Goal: Information Seeking & Learning: Learn about a topic

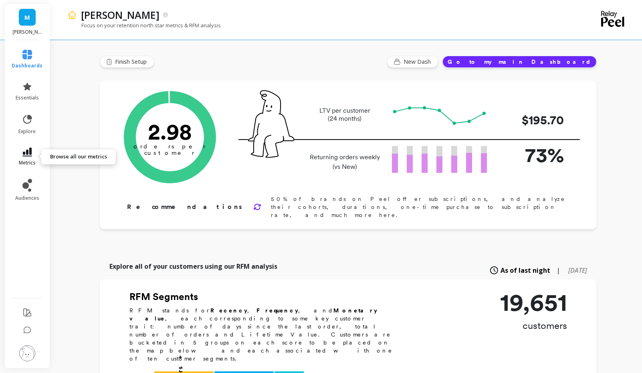
click at [25, 155] on icon at bounding box center [27, 151] width 10 height 9
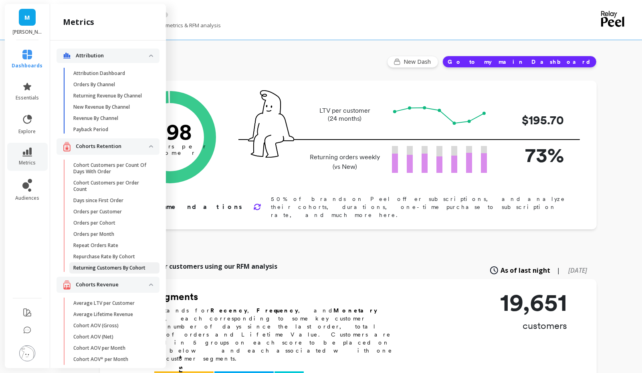
click at [108, 263] on link "Returning Customers By Cohort" at bounding box center [114, 267] width 90 height 11
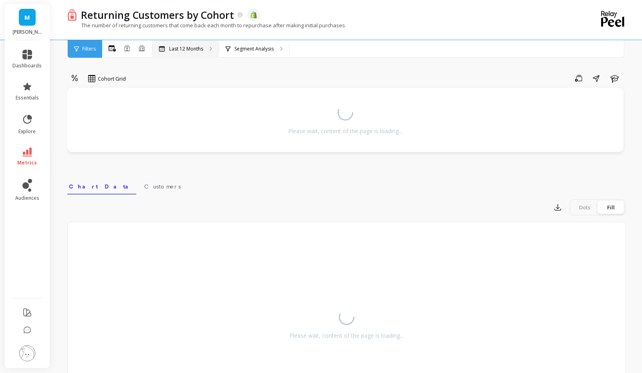
click at [173, 51] on p "Last 12 Months" at bounding box center [186, 49] width 34 height 6
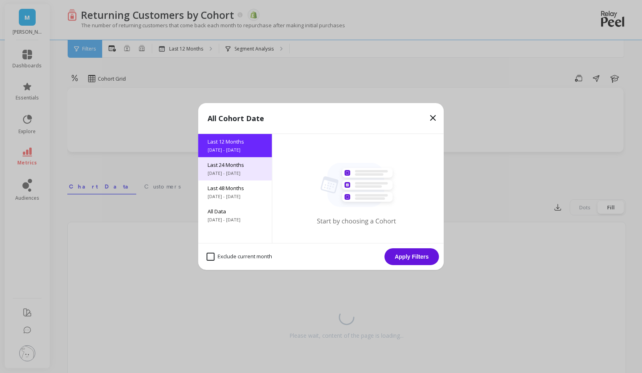
click at [232, 169] on div "Last 24 Months [DATE] - [DATE]" at bounding box center [235, 168] width 74 height 23
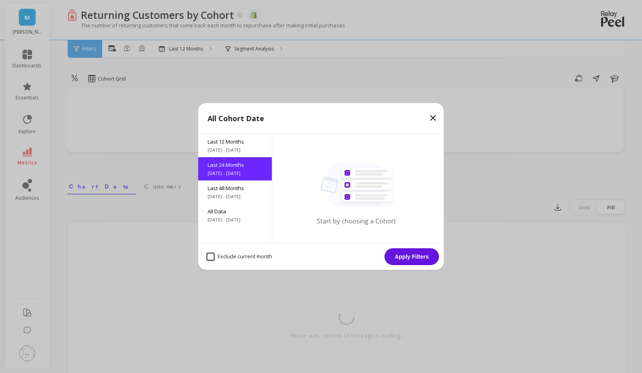
click at [401, 260] on button "Apply Filters" at bounding box center [412, 256] width 54 height 17
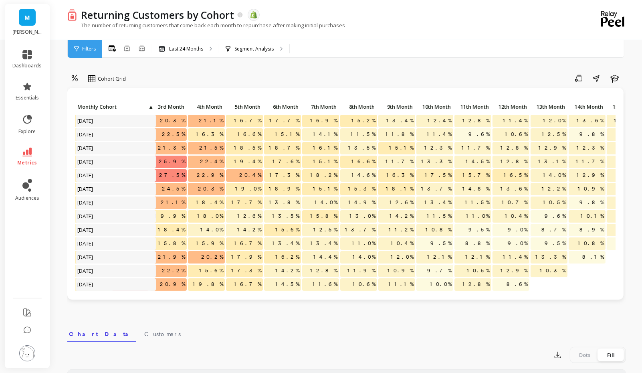
scroll to position [0, 317]
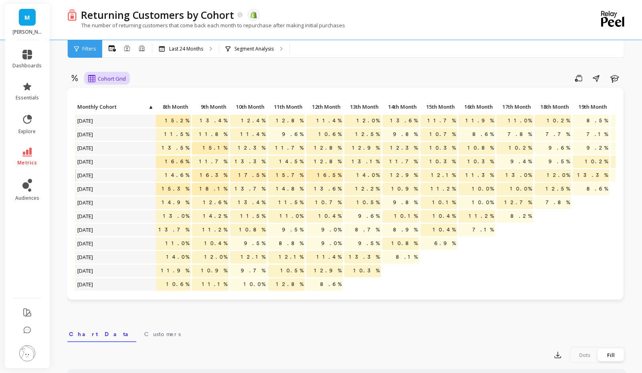
click at [109, 75] on span "Cohort Grid" at bounding box center [112, 79] width 28 height 8
click at [76, 77] on icon at bounding box center [74, 79] width 7 height 8
click at [168, 88] on div "21.1% 16.7% 17.7% 16.9% 15.2% 13.4% 12.4% 12.8% 11.4% 12.0% 13.6% 11.7% 11.9% 1…" at bounding box center [345, 194] width 556 height 212
click at [185, 49] on p "Last 24 Months" at bounding box center [186, 49] width 34 height 6
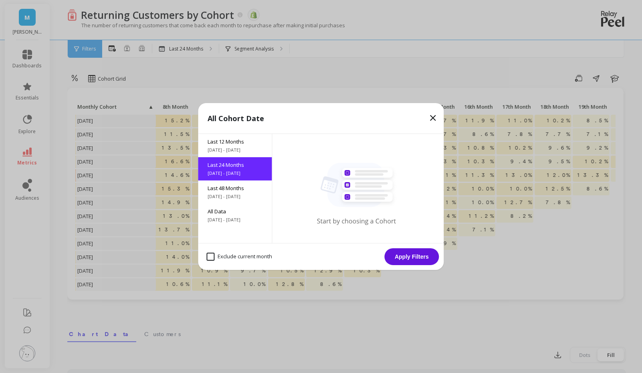
click at [211, 255] on month "Exclude current month" at bounding box center [240, 256] width 66 height 8
checkbox month "true"
click at [419, 259] on button "Apply Filters" at bounding box center [412, 256] width 54 height 17
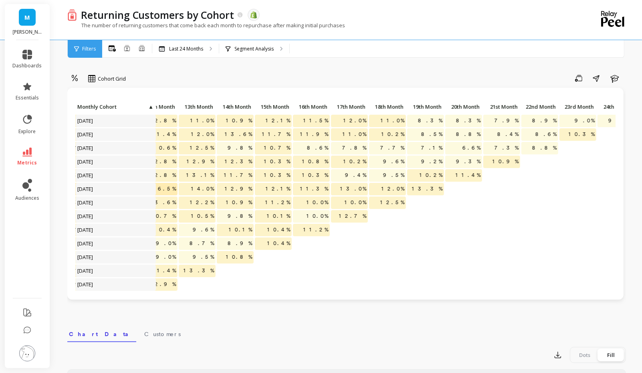
scroll to position [0, 502]
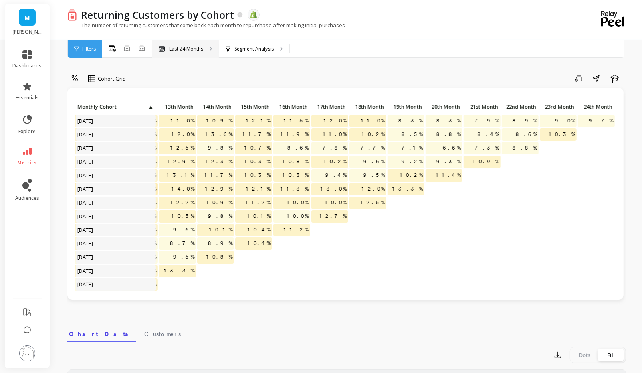
click at [202, 50] on p "Last 24 Months" at bounding box center [186, 49] width 34 height 6
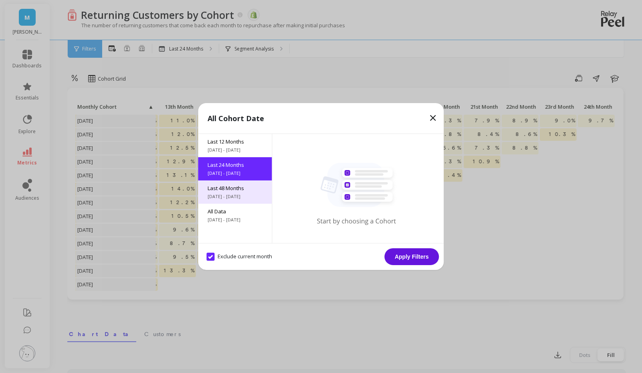
click at [222, 193] on span "[DATE] - [DATE]" at bounding box center [235, 196] width 54 height 6
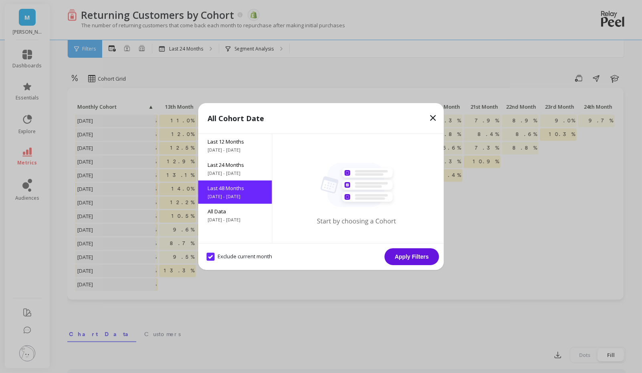
click at [401, 254] on button "Apply Filters" at bounding box center [412, 256] width 54 height 17
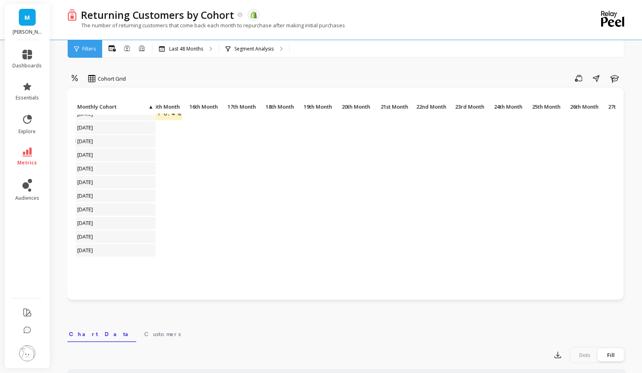
scroll to position [477, 591]
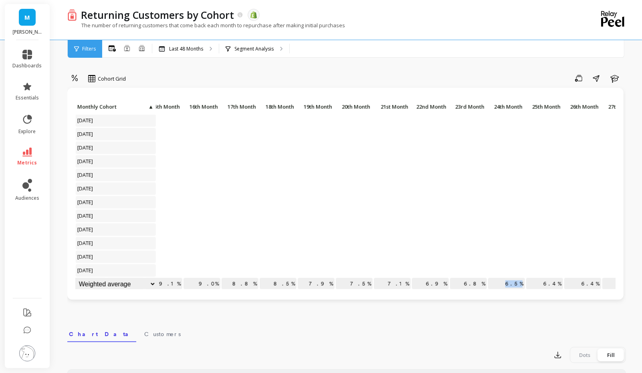
drag, startPoint x: 511, startPoint y: 282, endPoint x: 522, endPoint y: 282, distance: 10.8
click at [522, 283] on p "6.5%" at bounding box center [506, 284] width 37 height 12
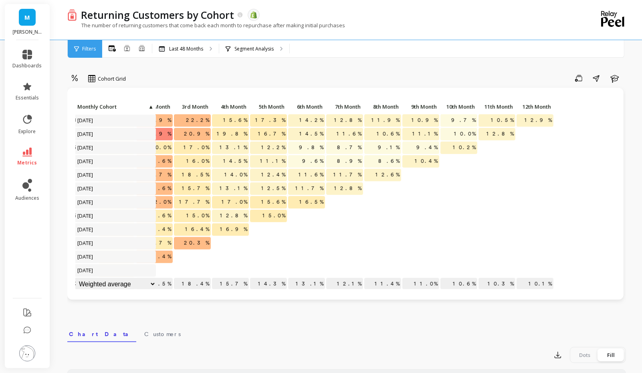
scroll to position [477, 0]
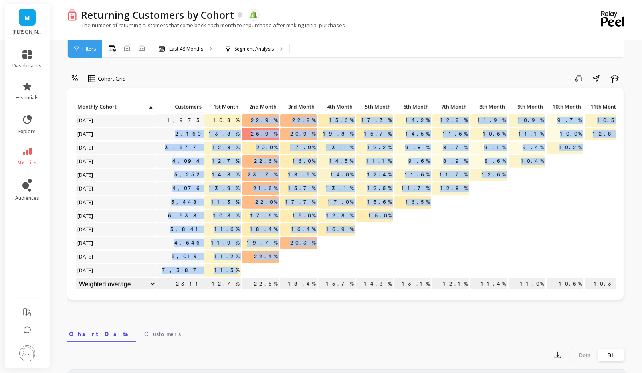
drag, startPoint x: 258, startPoint y: 119, endPoint x: 282, endPoint y: 262, distance: 145.0
click at [282, 262] on div at bounding box center [299, 257] width 38 height 14
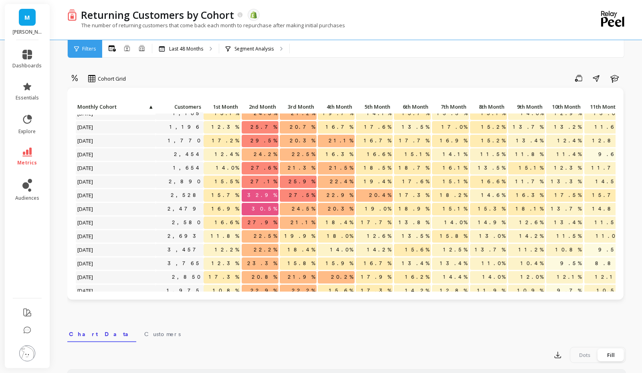
scroll to position [306, 0]
